Goal: Complete application form: Complete application form

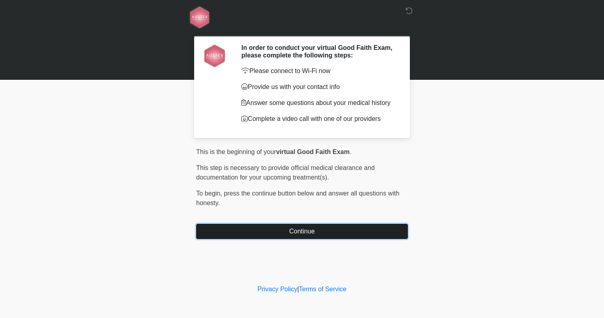
click at [280, 235] on button "Continue" at bounding box center [302, 231] width 212 height 15
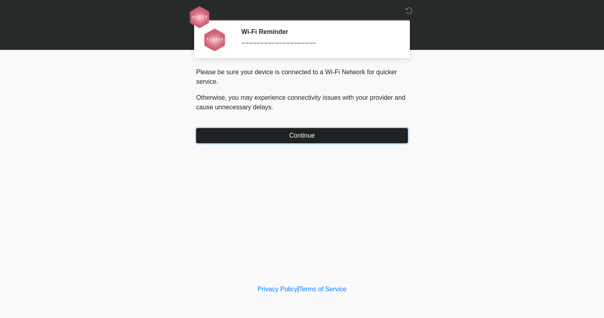
click at [286, 134] on button "Continue" at bounding box center [302, 135] width 212 height 15
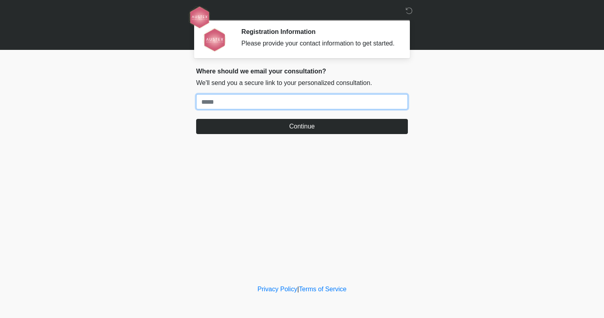
click at [247, 107] on input "Where should we email your treatment plan?" at bounding box center [302, 101] width 212 height 15
type input "**********"
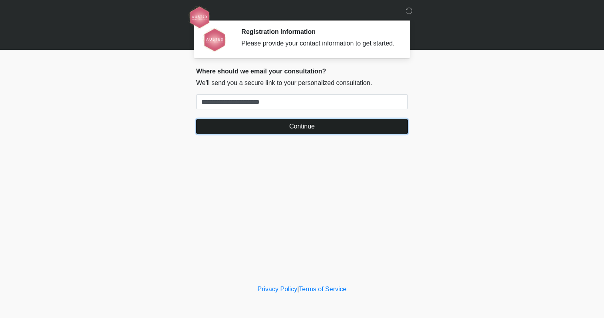
click at [277, 134] on button "Continue" at bounding box center [302, 126] width 212 height 15
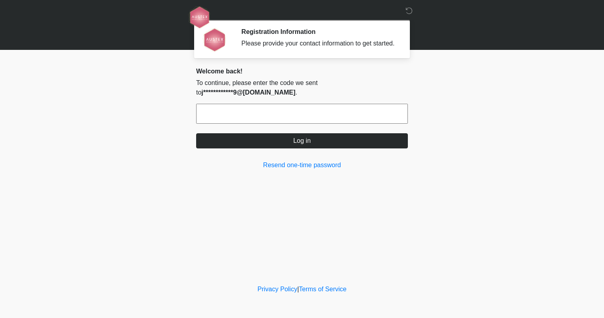
click at [257, 119] on input "text" at bounding box center [302, 114] width 212 height 20
type input "******"
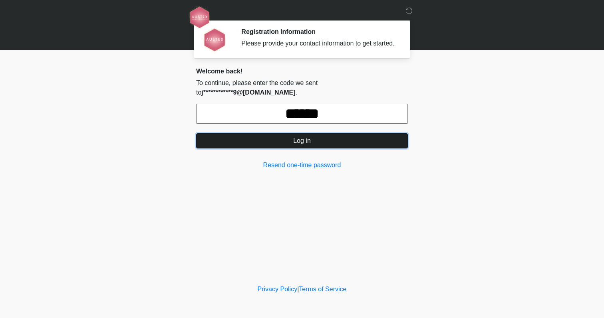
click at [303, 149] on button "Log in" at bounding box center [302, 140] width 212 height 15
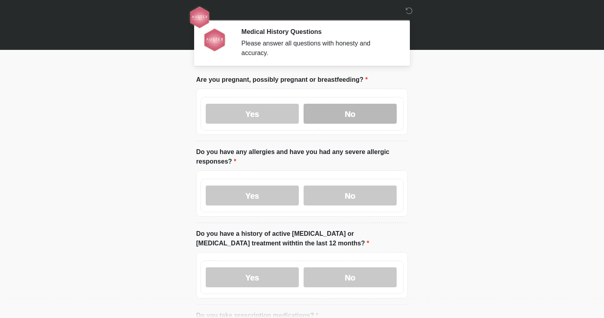
click at [365, 116] on label "No" at bounding box center [350, 114] width 93 height 20
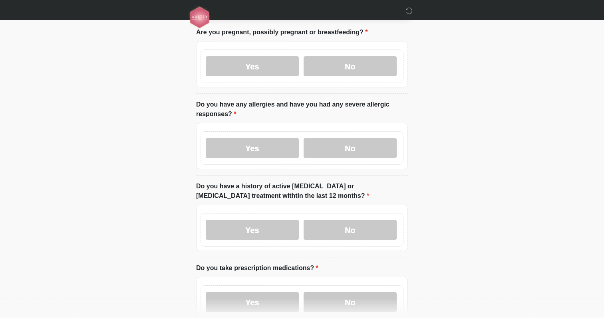
scroll to position [49, 0]
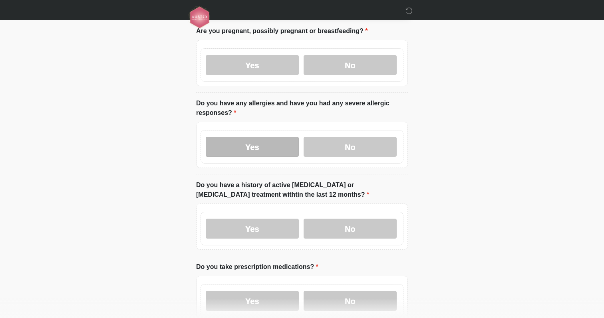
click at [248, 149] on label "Yes" at bounding box center [252, 147] width 93 height 20
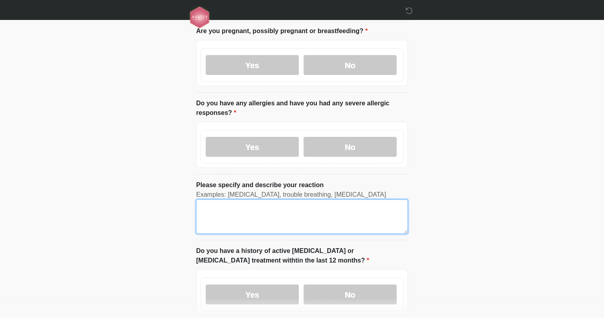
click at [316, 211] on textarea "Please specify and describe your reaction" at bounding box center [302, 217] width 212 height 34
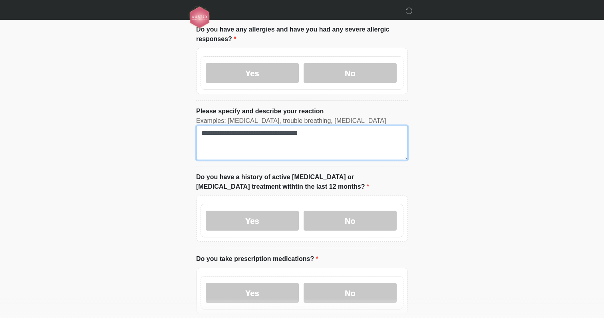
scroll to position [124, 0]
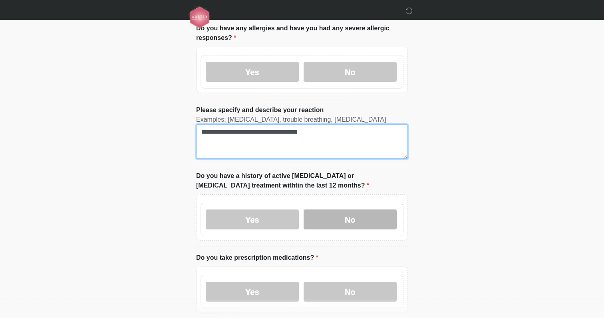
type textarea "**********"
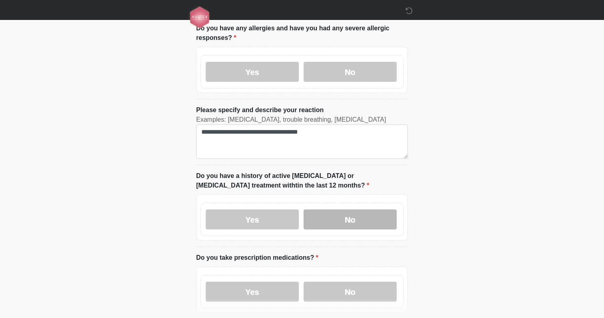
click at [345, 220] on label "No" at bounding box center [350, 220] width 93 height 20
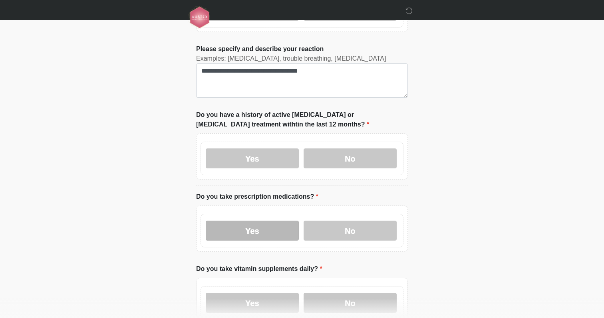
click at [268, 233] on label "Yes" at bounding box center [252, 231] width 93 height 20
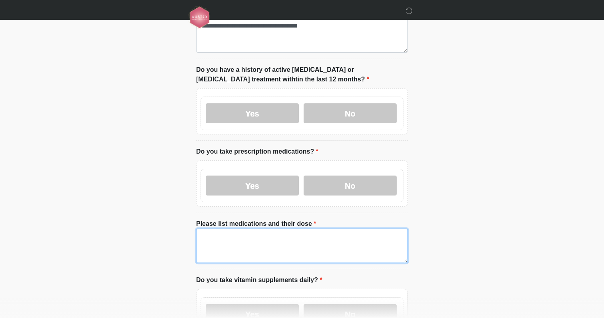
click at [261, 237] on textarea "Please list medications and their dose" at bounding box center [302, 246] width 212 height 34
type textarea "*"
drag, startPoint x: 240, startPoint y: 246, endPoint x: 189, endPoint y: 243, distance: 51.2
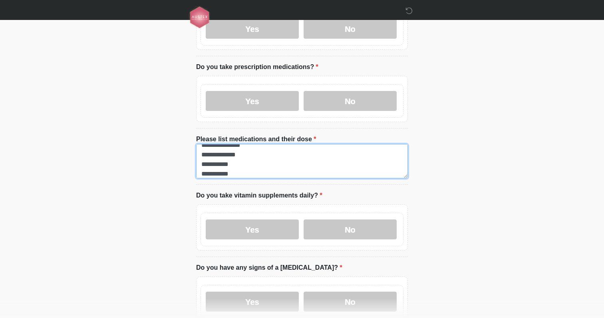
scroll to position [325, 0]
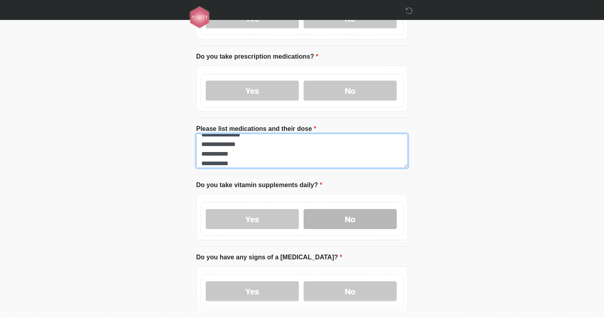
type textarea "**********"
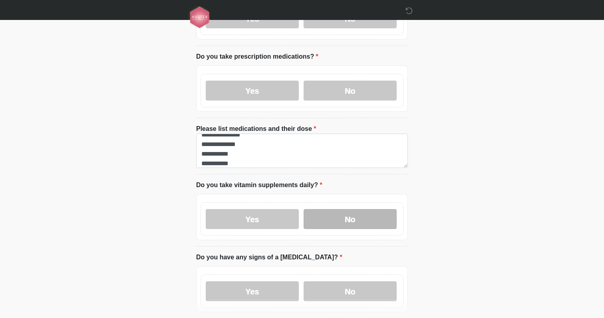
click at [341, 225] on label "No" at bounding box center [350, 219] width 93 height 20
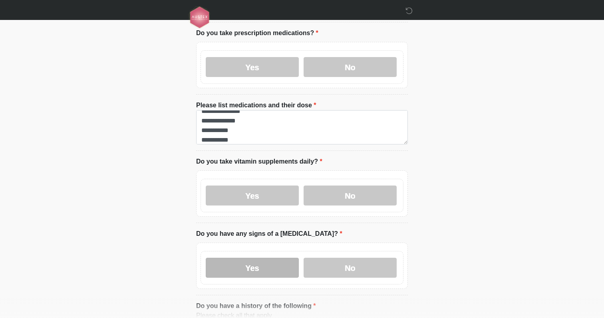
scroll to position [360, 0]
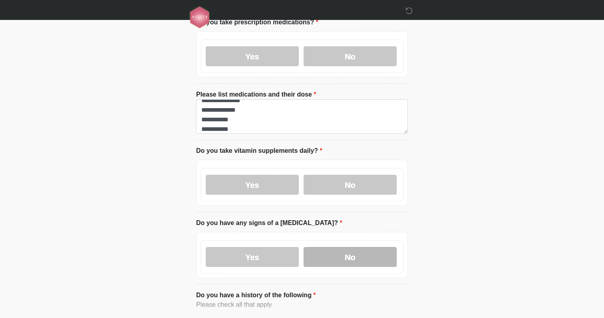
click at [356, 258] on label "No" at bounding box center [350, 257] width 93 height 20
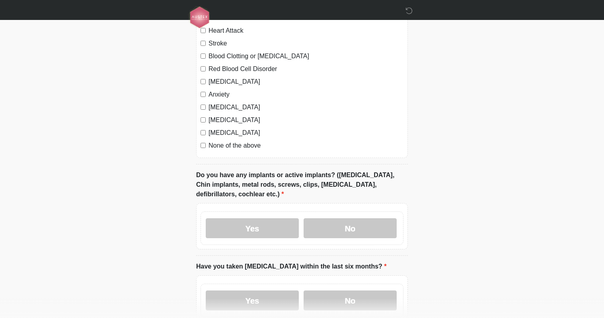
scroll to position [679, 0]
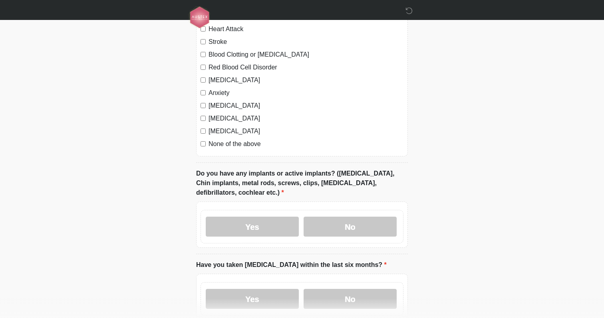
click at [239, 232] on label "Yes" at bounding box center [252, 227] width 93 height 20
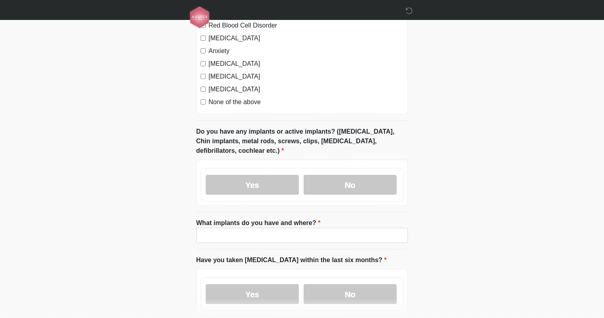
scroll to position [722, 0]
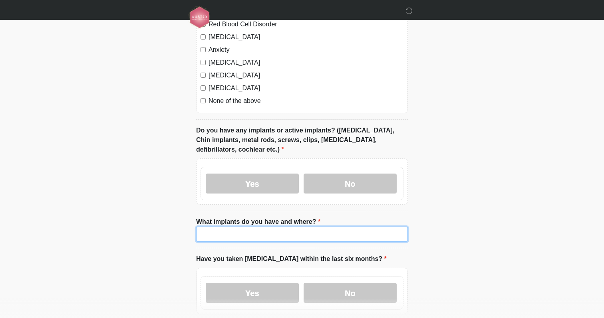
click at [227, 231] on input "What implants do you have and where?" at bounding box center [302, 234] width 212 height 15
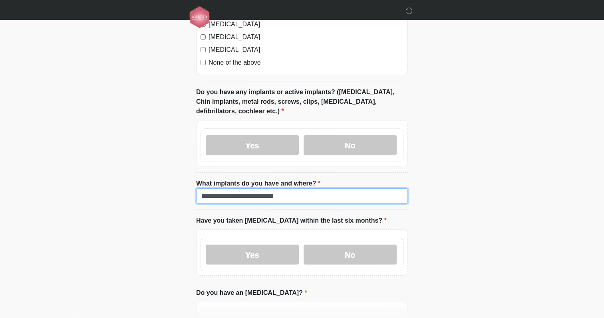
scroll to position [763, 0]
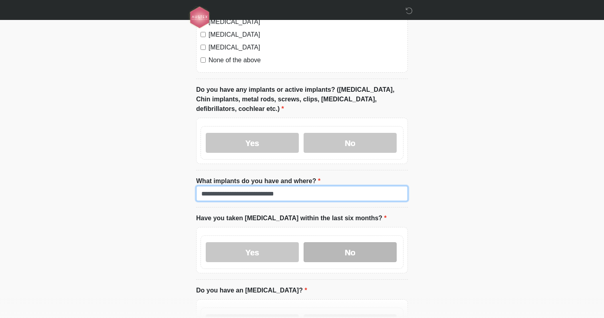
type input "**********"
drag, startPoint x: 359, startPoint y: 253, endPoint x: 354, endPoint y: 258, distance: 6.8
click at [359, 254] on label "No" at bounding box center [350, 253] width 93 height 20
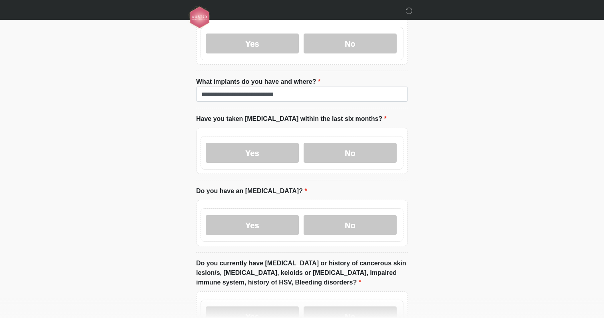
drag, startPoint x: 345, startPoint y: 225, endPoint x: 342, endPoint y: 246, distance: 21.8
click at [345, 225] on label "No" at bounding box center [350, 225] width 93 height 20
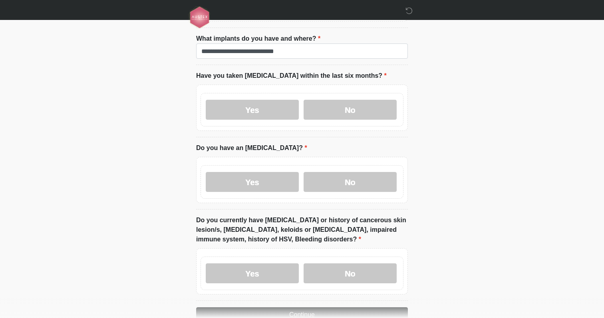
scroll to position [908, 0]
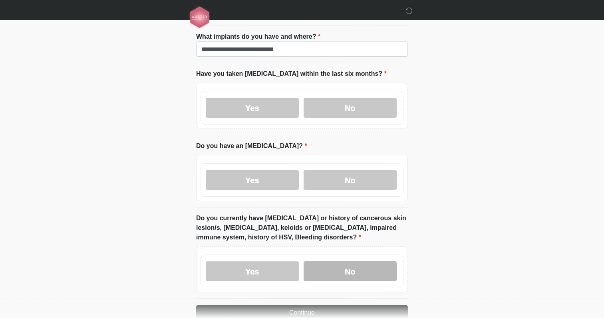
click at [340, 266] on label "No" at bounding box center [350, 272] width 93 height 20
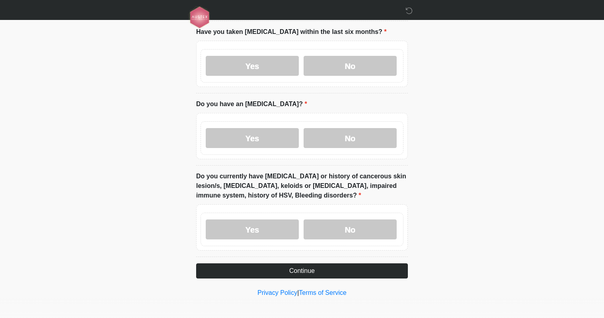
scroll to position [951, 0]
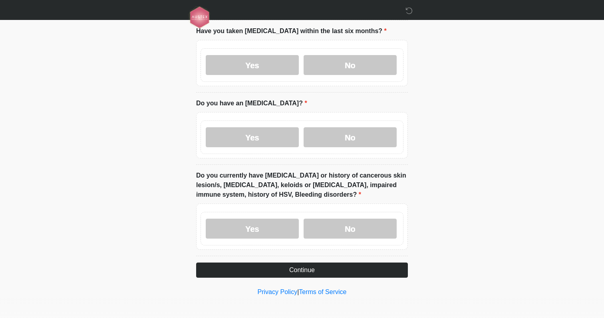
drag, startPoint x: 266, startPoint y: 231, endPoint x: 264, endPoint y: 237, distance: 6.3
click at [266, 231] on label "Yes" at bounding box center [252, 229] width 93 height 20
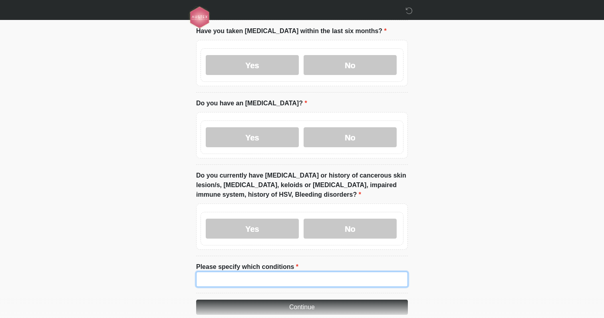
click at [264, 275] on input "Please specify which conditions" at bounding box center [302, 279] width 212 height 15
click at [273, 277] on input "**********" at bounding box center [302, 279] width 212 height 15
type input "**********"
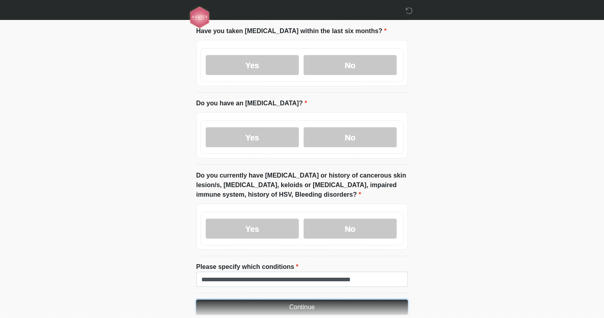
drag, startPoint x: 300, startPoint y: 304, endPoint x: 294, endPoint y: 302, distance: 5.6
click at [299, 304] on button "Continue" at bounding box center [302, 307] width 212 height 15
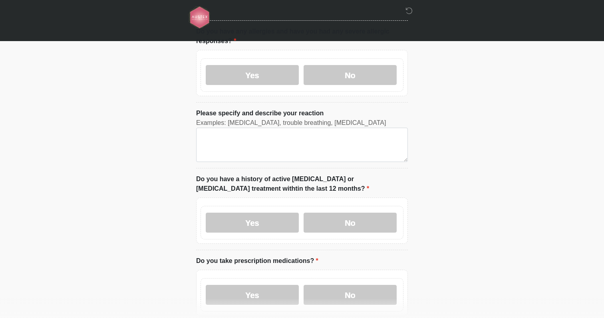
scroll to position [0, 0]
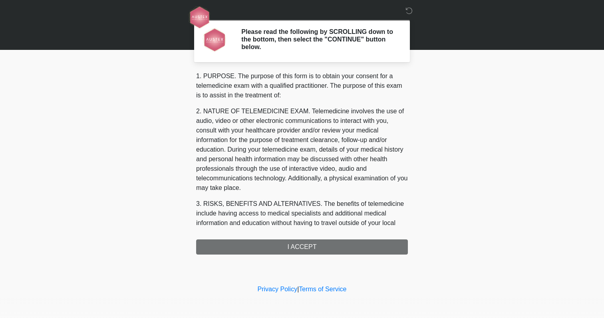
click at [269, 251] on div "1. PURPOSE. The purpose of this form is to obtain your consent for a telemedici…" at bounding box center [302, 163] width 212 height 183
drag, startPoint x: 268, startPoint y: 247, endPoint x: 257, endPoint y: 237, distance: 14.4
click at [267, 247] on div "1. PURPOSE. The purpose of this form is to obtain your consent for a telemedici…" at bounding box center [302, 163] width 212 height 183
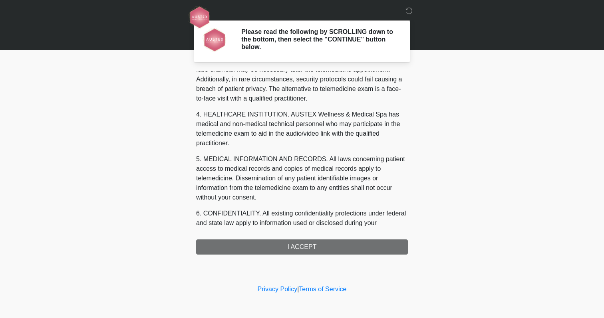
scroll to position [314, 0]
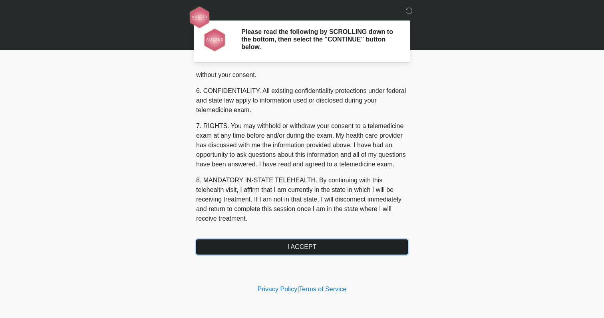
click at [296, 247] on button "I ACCEPT" at bounding box center [302, 247] width 212 height 15
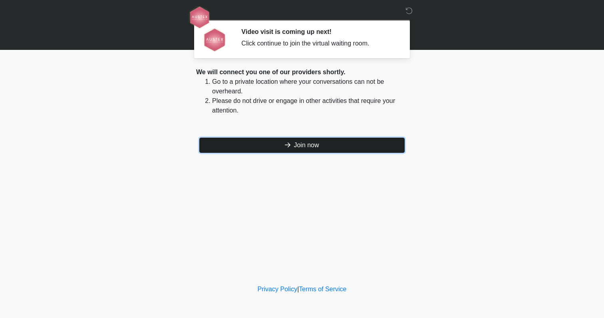
click at [323, 145] on button "Join now" at bounding box center [301, 145] width 205 height 15
